Goal: Task Accomplishment & Management: Complete application form

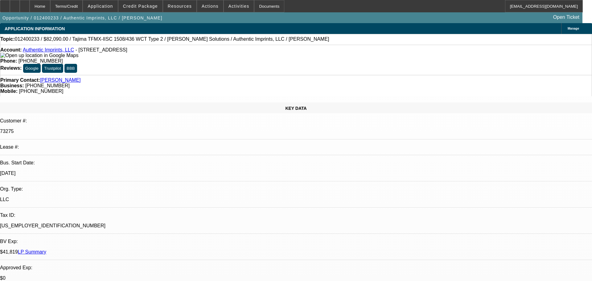
select select "0"
select select "2"
select select "0"
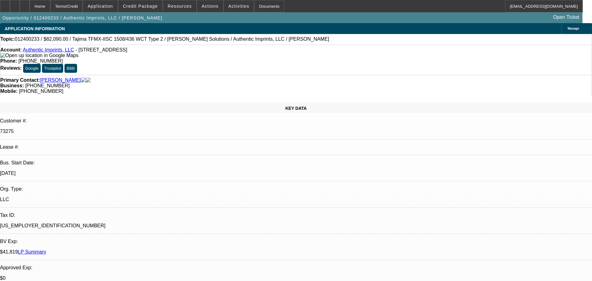
select select "0"
select select "2"
select select "0"
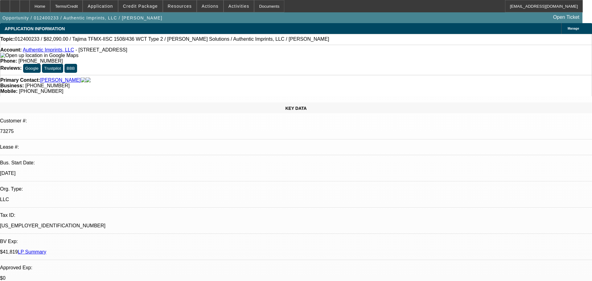
select select "0"
select select "2"
select select "0"
select select "0.1"
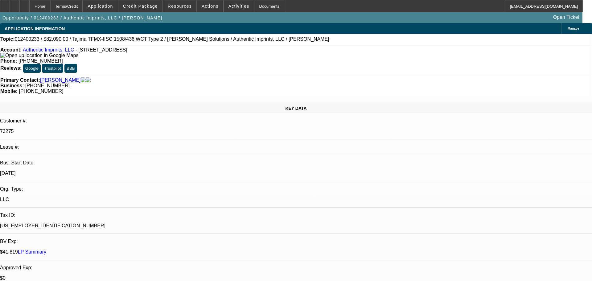
select select "4"
